Goal: Check status

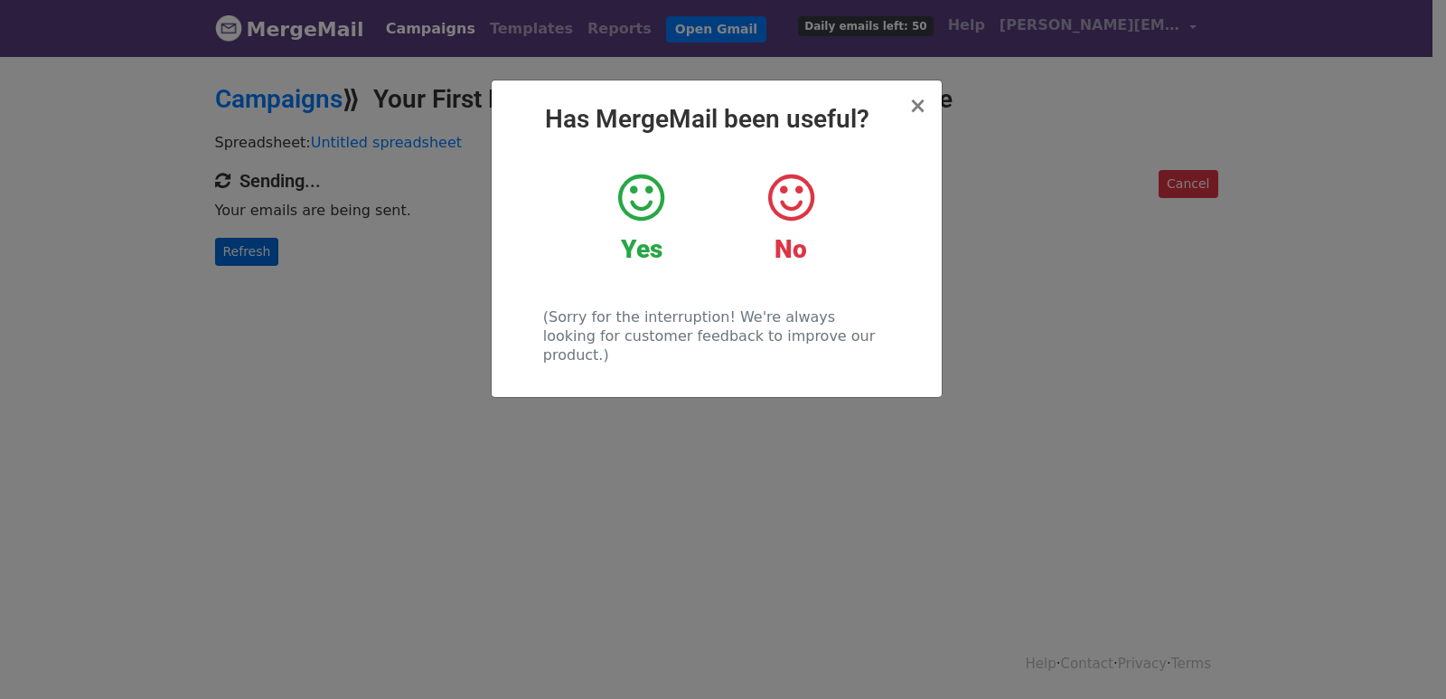
click at [257, 251] on div "× Has MergeMail been useful? Yes No (Sorry for the interruption! We're always l…" at bounding box center [723, 376] width 1446 height 644
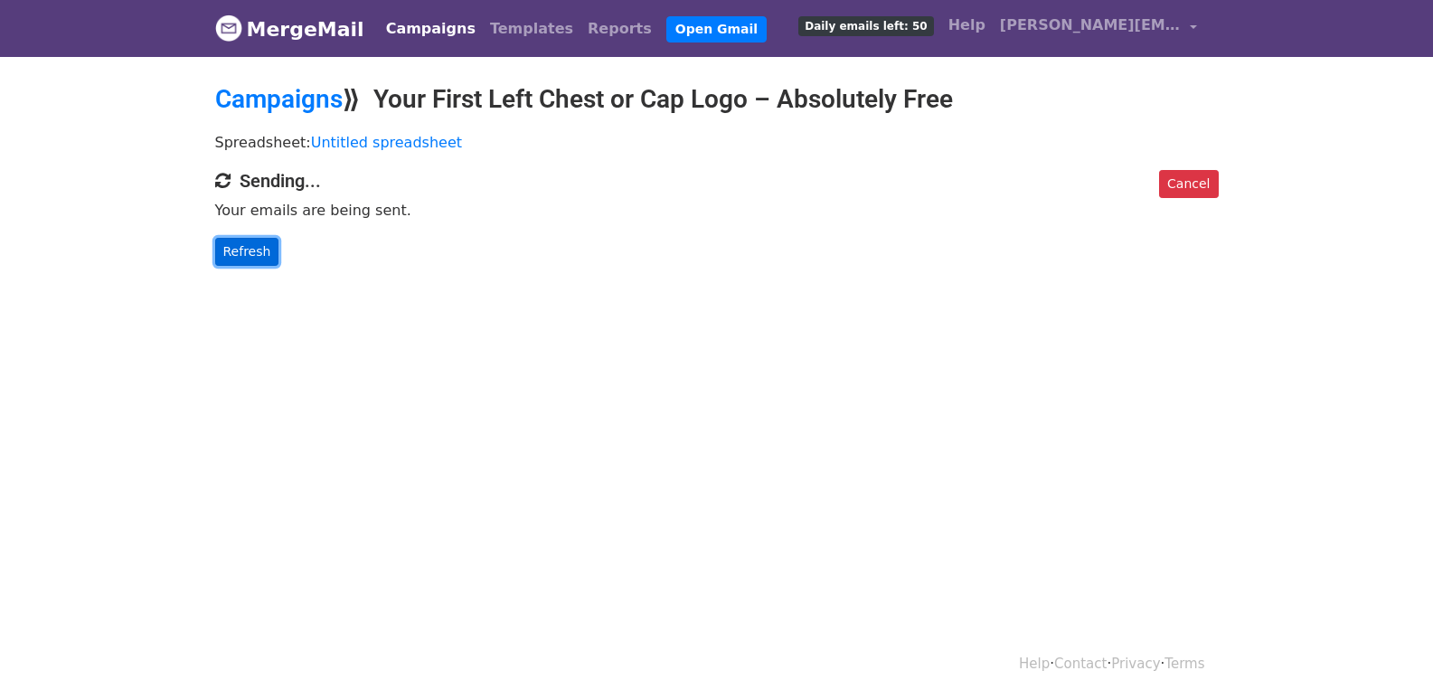
click at [257, 251] on link "Refresh" at bounding box center [247, 252] width 64 height 28
click at [234, 253] on link "Refresh" at bounding box center [247, 252] width 64 height 28
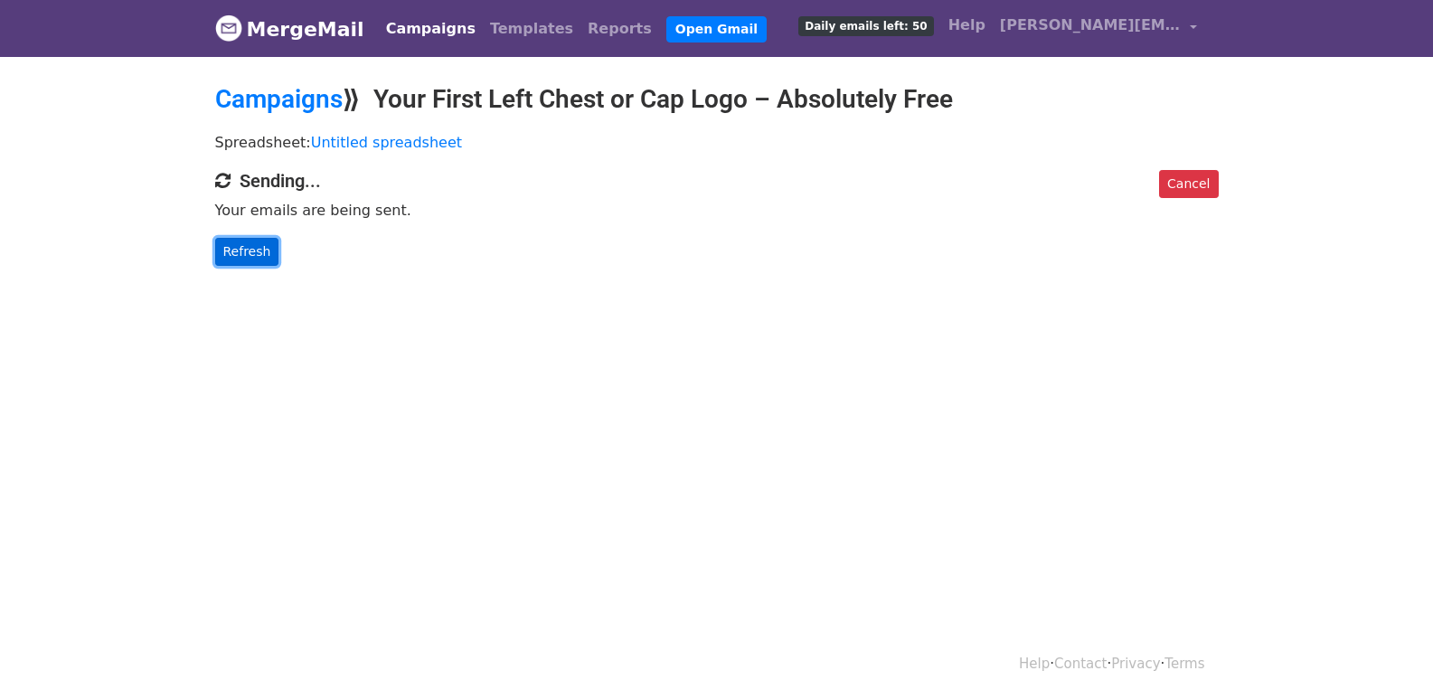
click at [234, 253] on link "Refresh" at bounding box center [247, 252] width 64 height 28
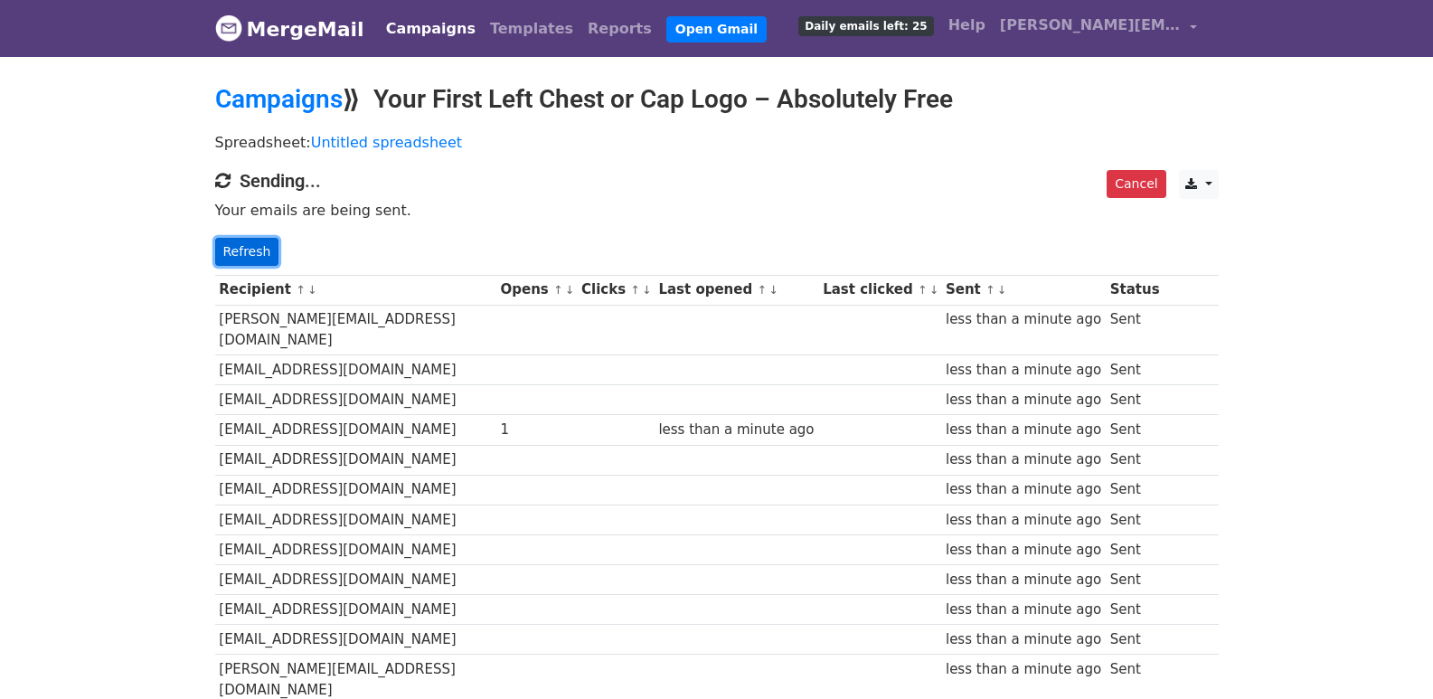
click at [237, 239] on link "Refresh" at bounding box center [247, 252] width 64 height 28
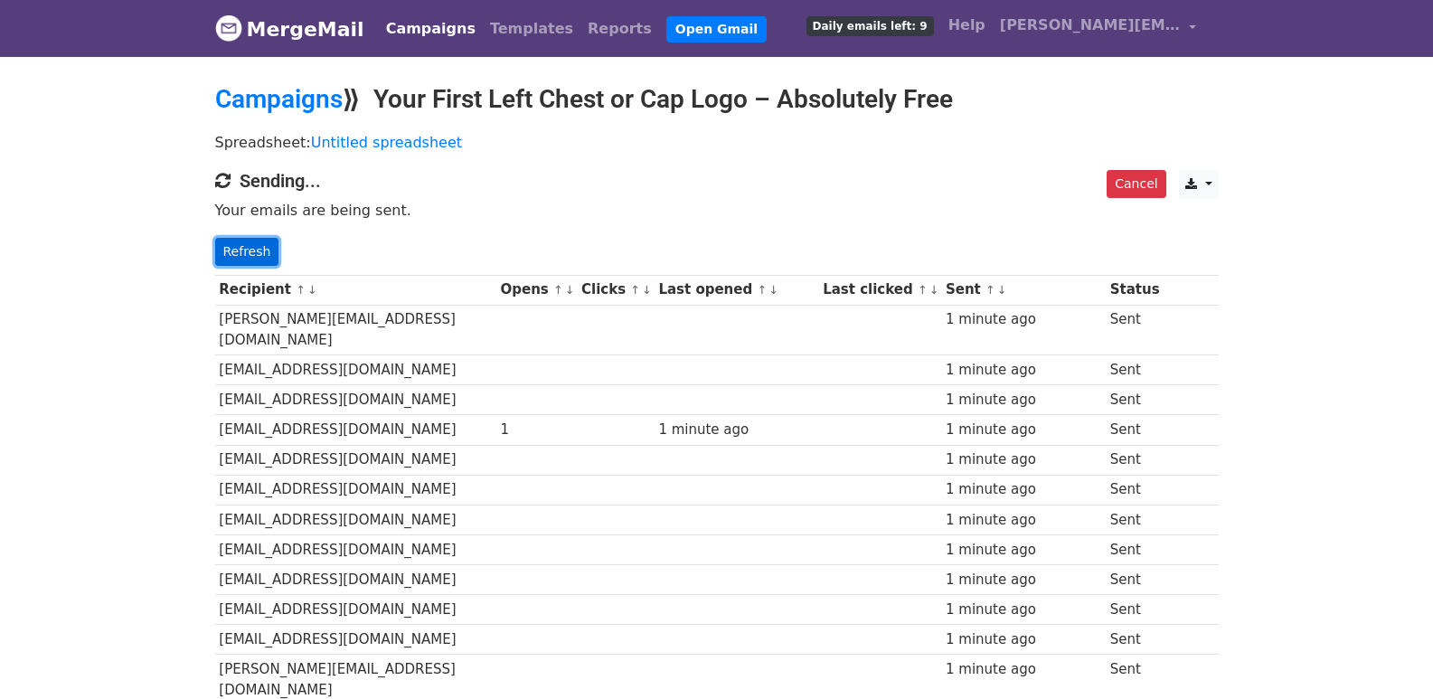
click at [247, 244] on link "Refresh" at bounding box center [247, 252] width 64 height 28
click at [268, 249] on link "Refresh" at bounding box center [247, 252] width 64 height 28
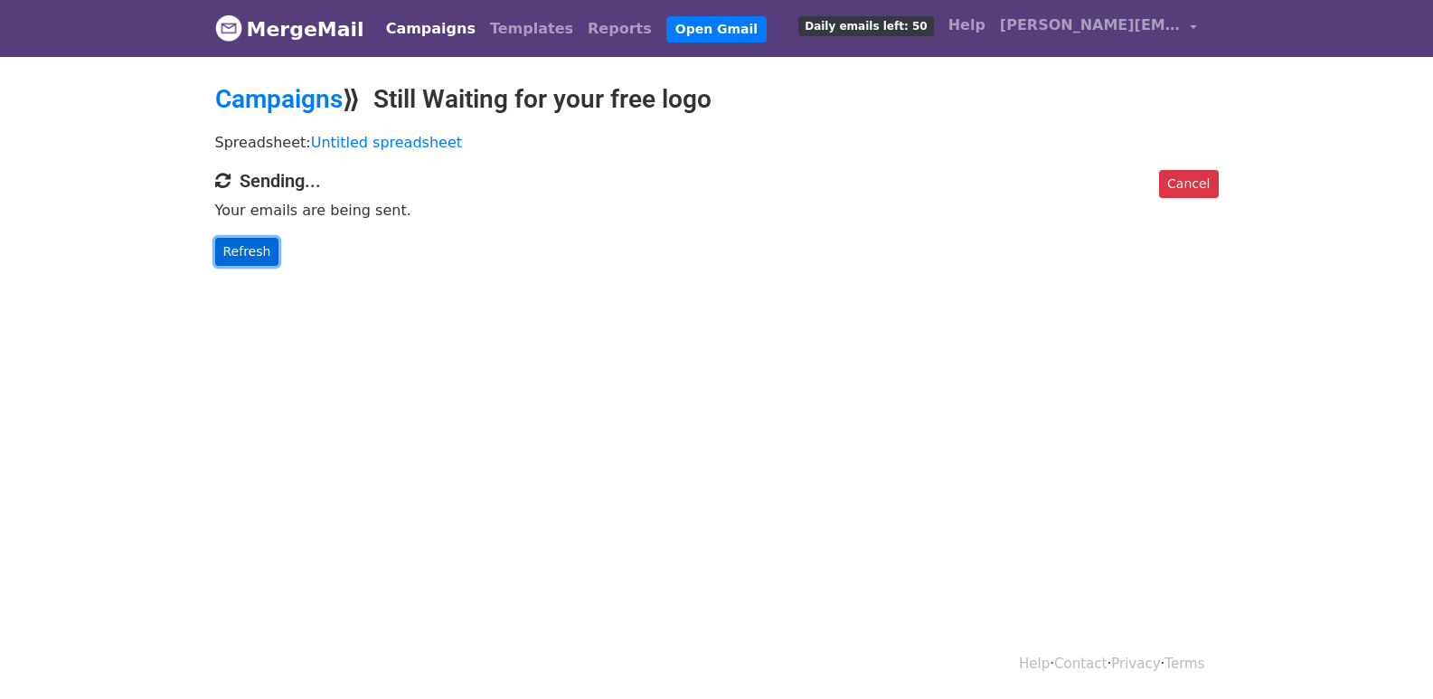
click at [233, 249] on link "Refresh" at bounding box center [247, 252] width 64 height 28
click at [259, 259] on link "Refresh" at bounding box center [247, 252] width 64 height 28
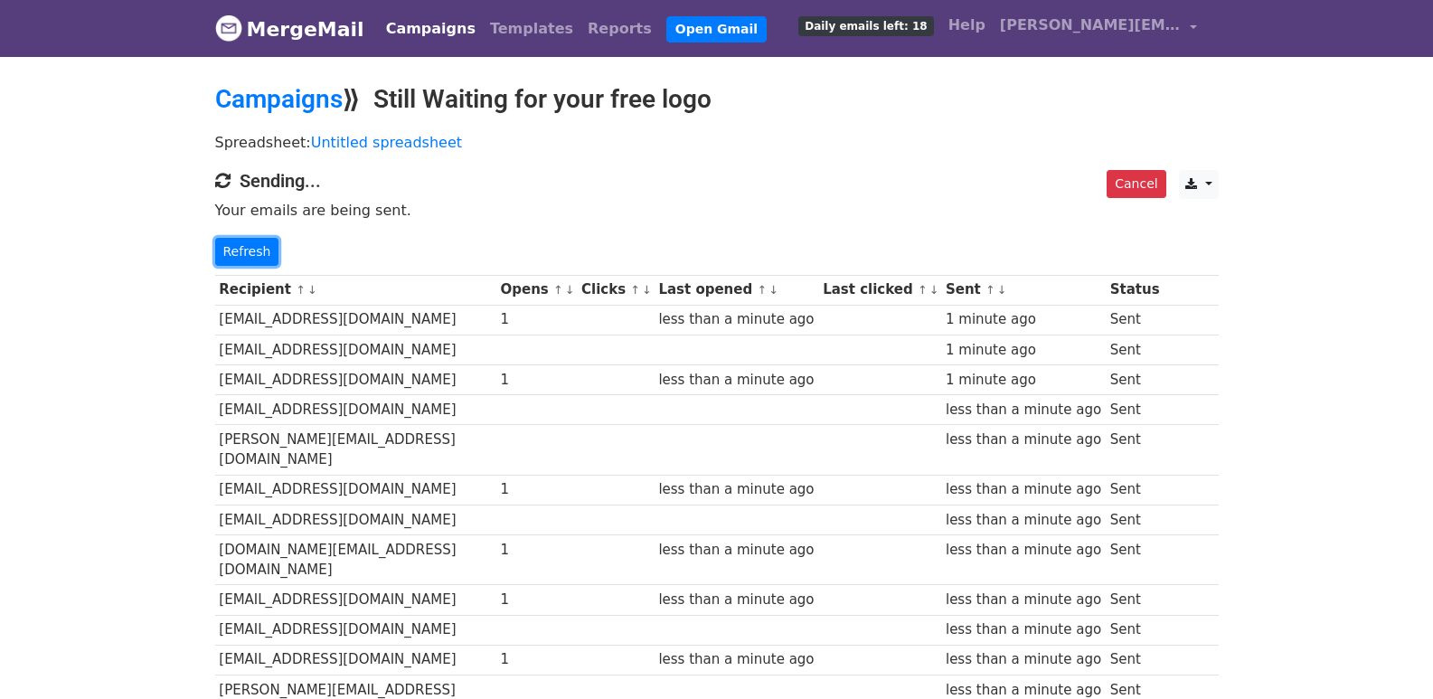
drag, startPoint x: 265, startPoint y: 247, endPoint x: 273, endPoint y: 259, distance: 15.0
click at [265, 247] on link "Refresh" at bounding box center [247, 252] width 64 height 28
